Goal: Task Accomplishment & Management: Use online tool/utility

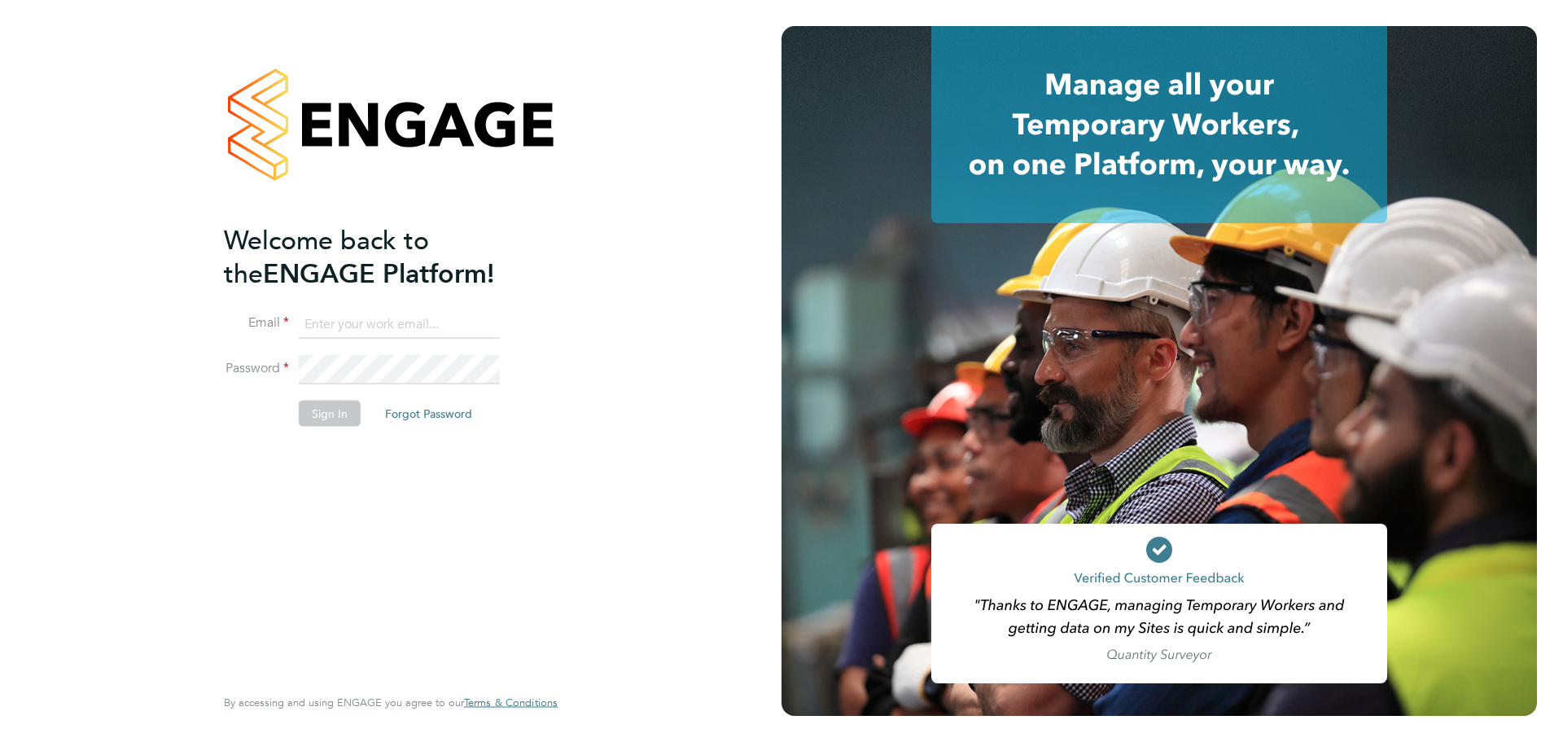
type input "[EMAIL_ADDRESS][DOMAIN_NAME]"
click at [336, 420] on button "Sign In" at bounding box center [330, 413] width 62 height 26
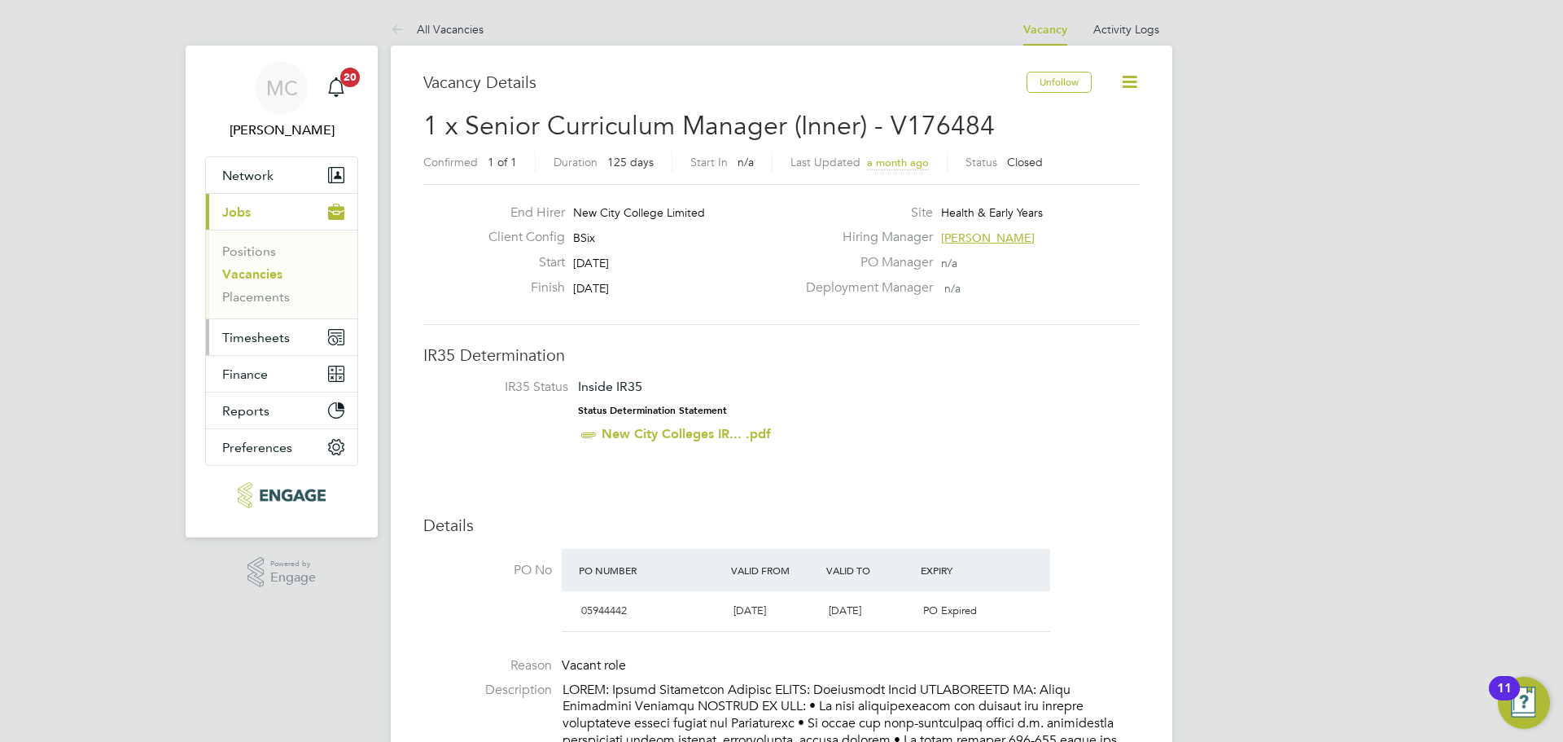
click at [250, 327] on button "Timesheets" at bounding box center [281, 337] width 151 height 36
click at [244, 352] on button "Timesheets" at bounding box center [281, 337] width 151 height 36
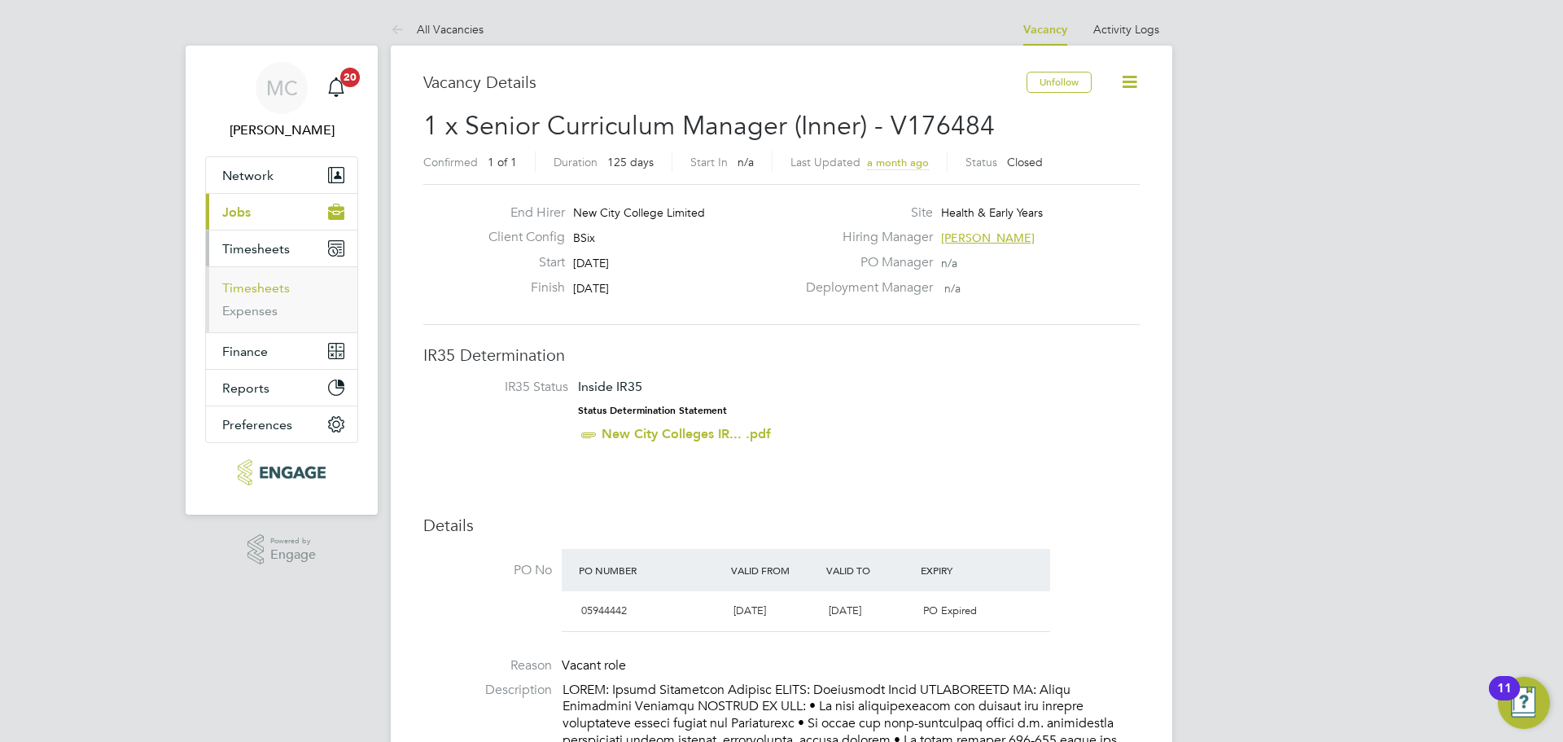
click at [265, 292] on link "Timesheets" at bounding box center [256, 287] width 68 height 15
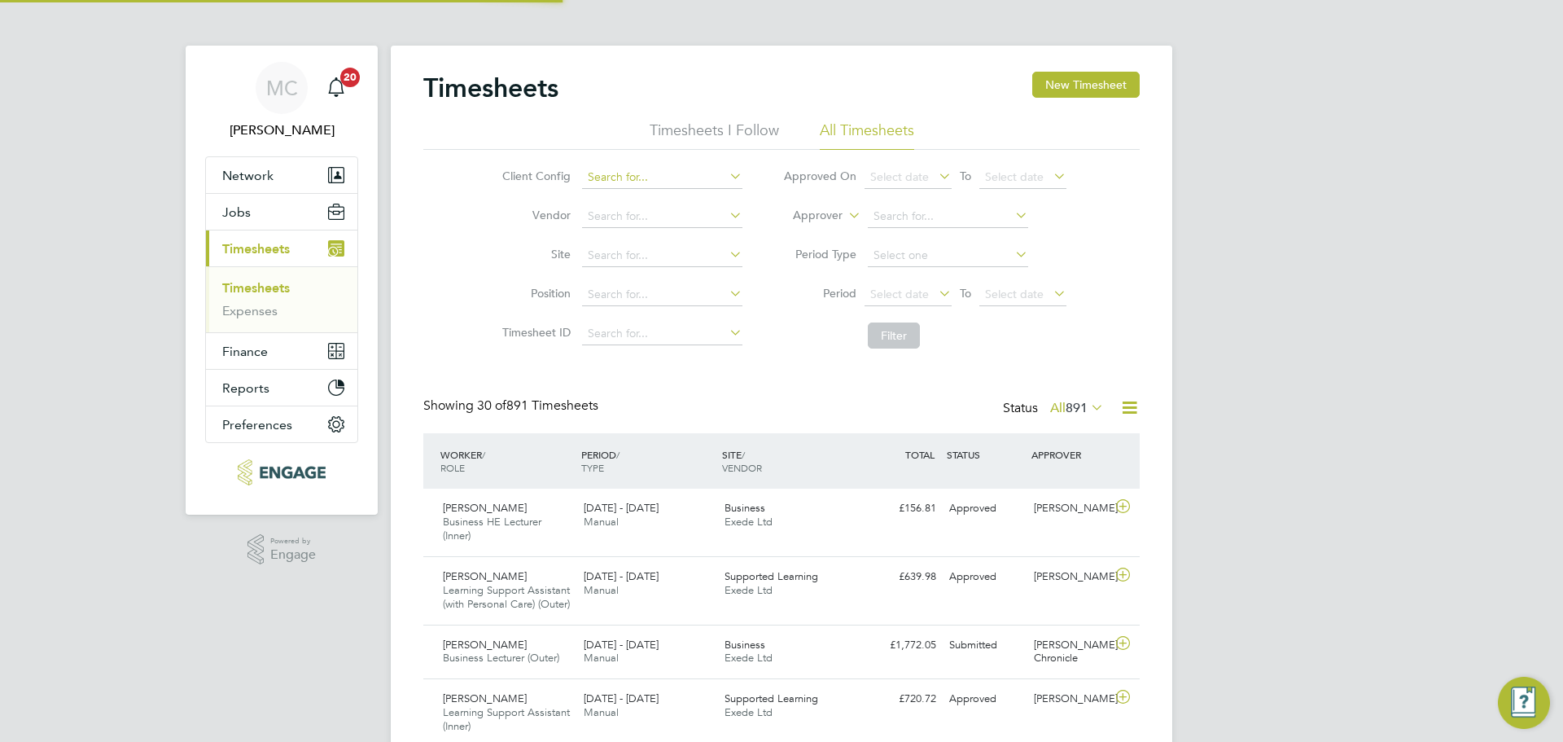
scroll to position [8, 8]
